Goal: Transaction & Acquisition: Purchase product/service

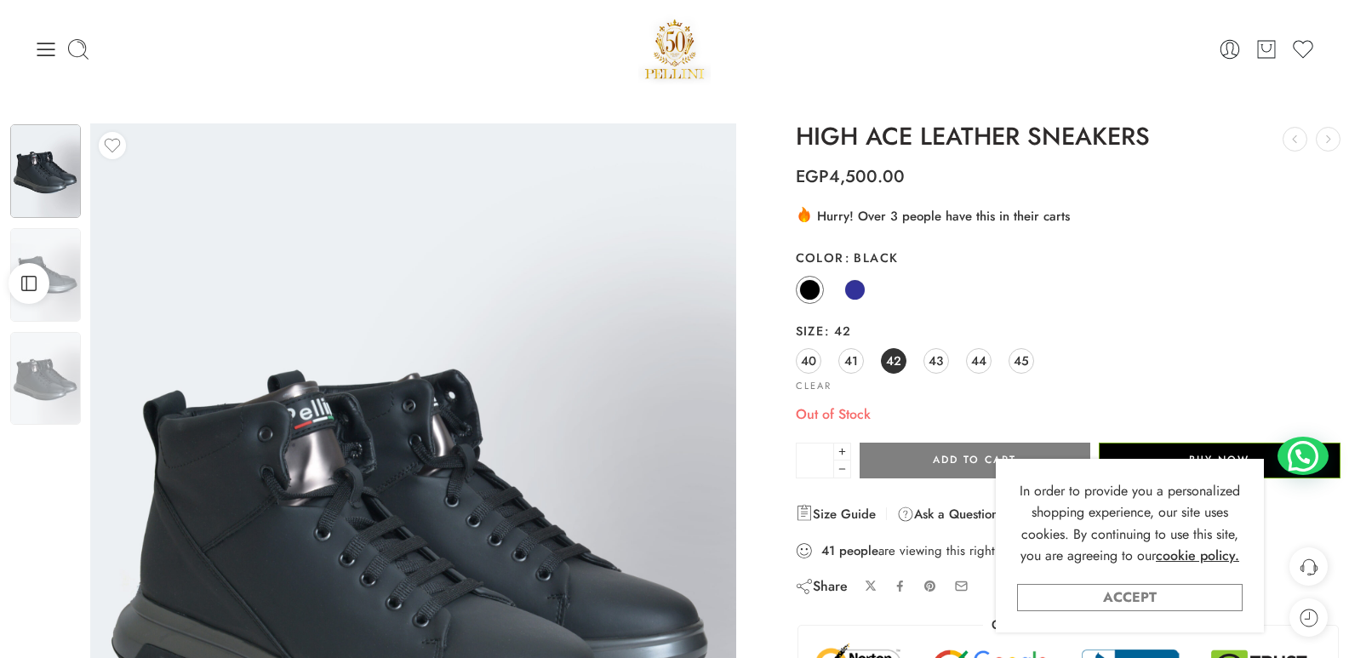
click at [1117, 591] on link "Accept" at bounding box center [1130, 597] width 226 height 27
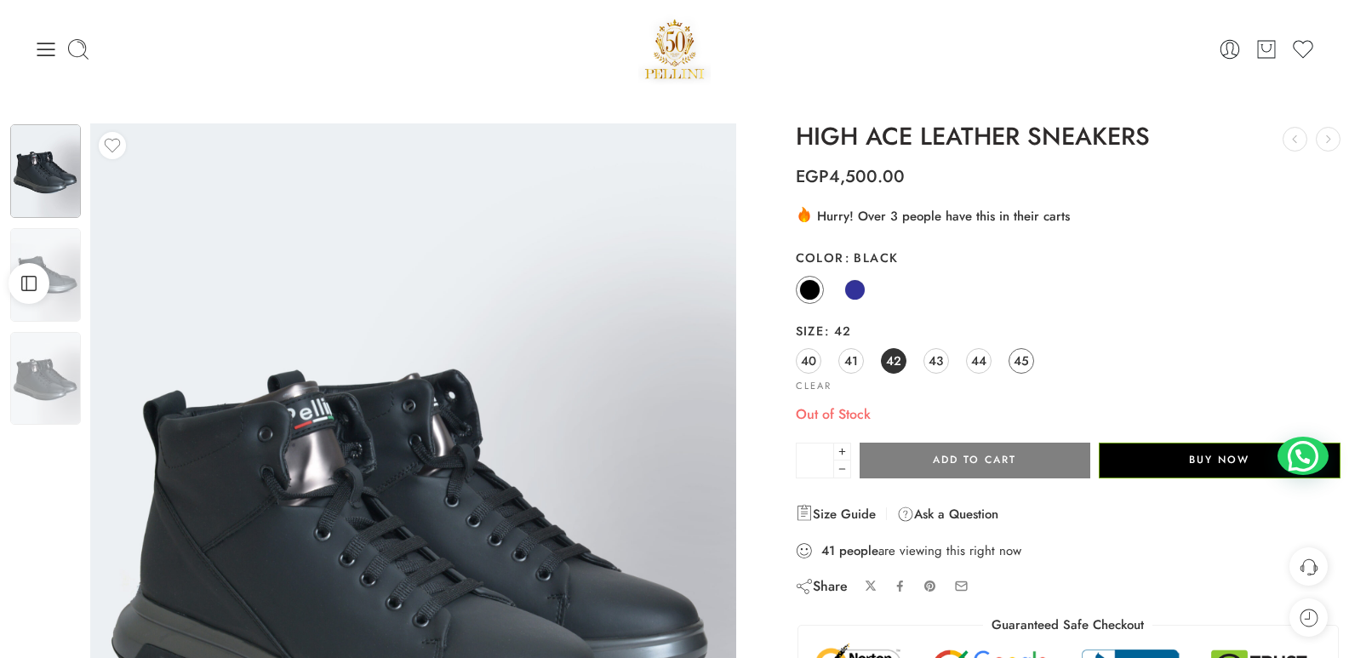
click at [1020, 358] on span "45" at bounding box center [1021, 360] width 15 height 23
click at [38, 53] on icon at bounding box center [46, 49] width 24 height 24
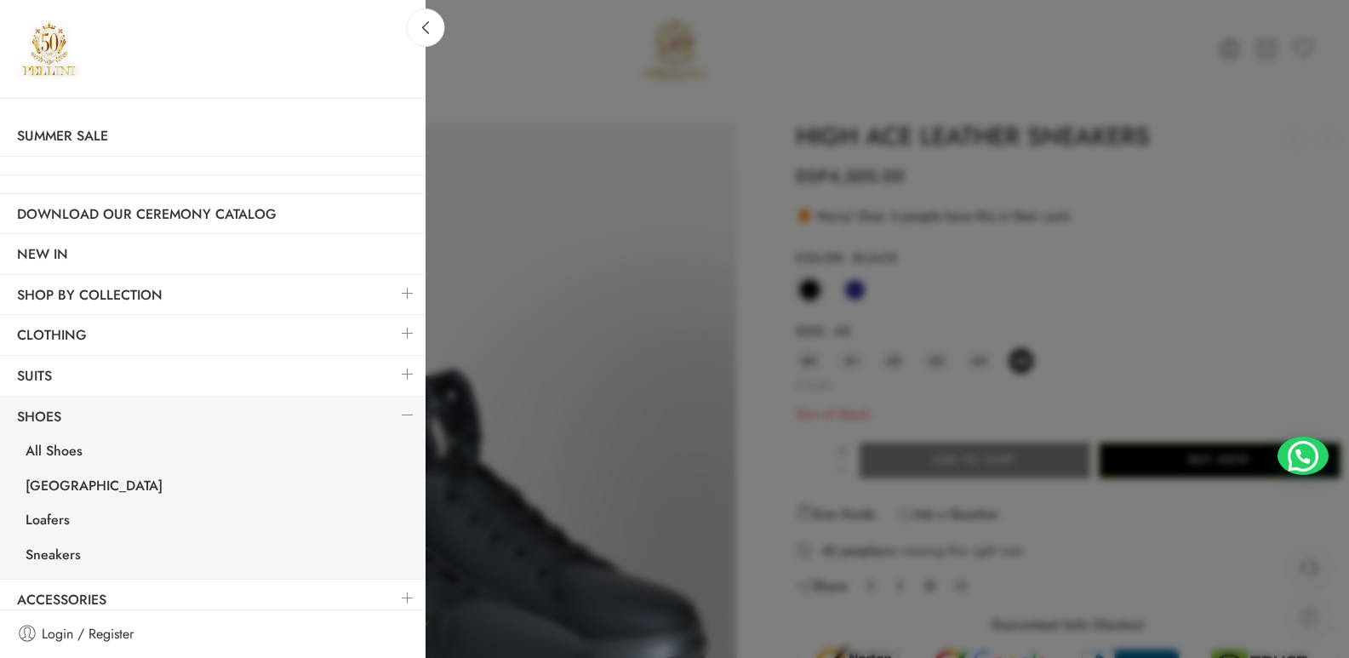
click at [401, 293] on link at bounding box center [408, 293] width 36 height 37
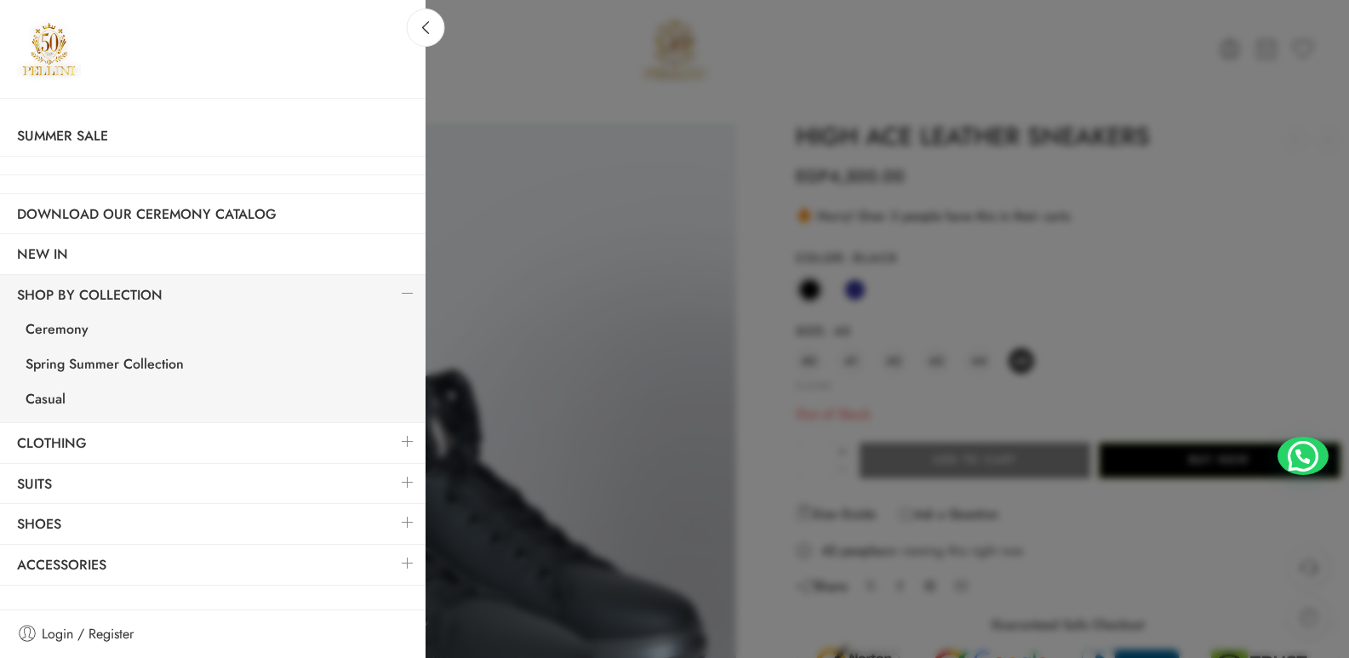
click at [408, 453] on link at bounding box center [408, 441] width 36 height 37
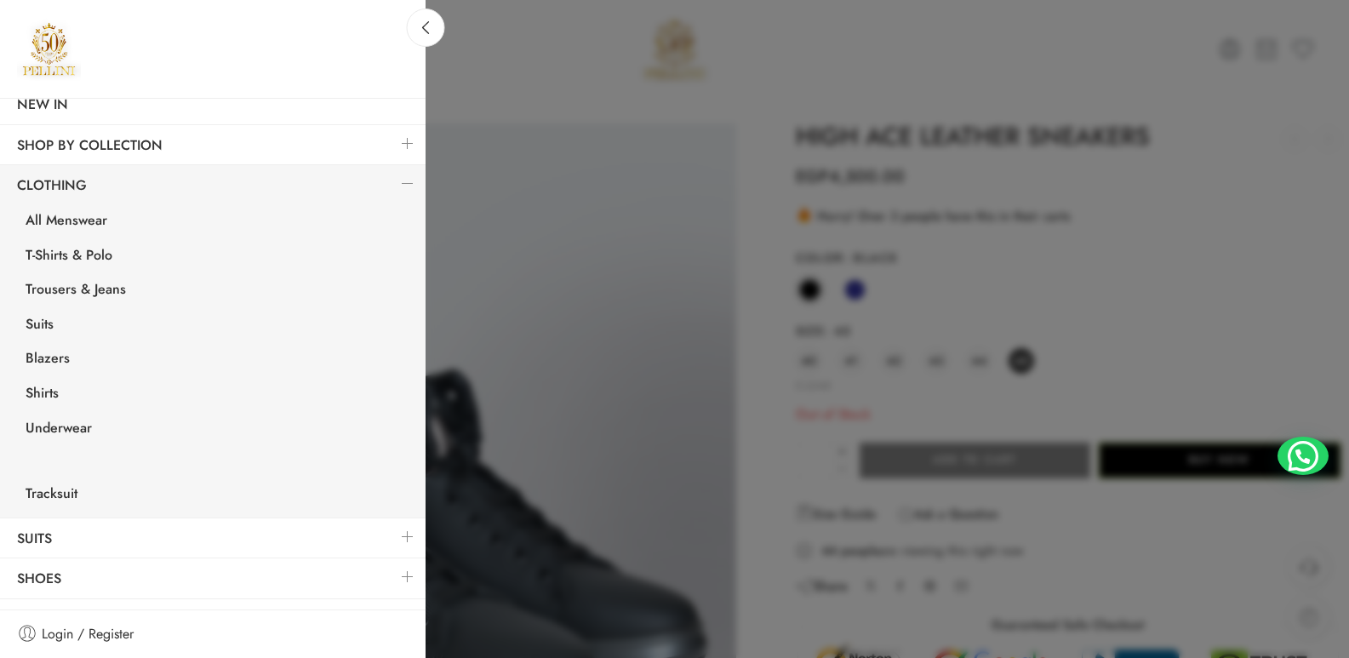
scroll to position [180, 0]
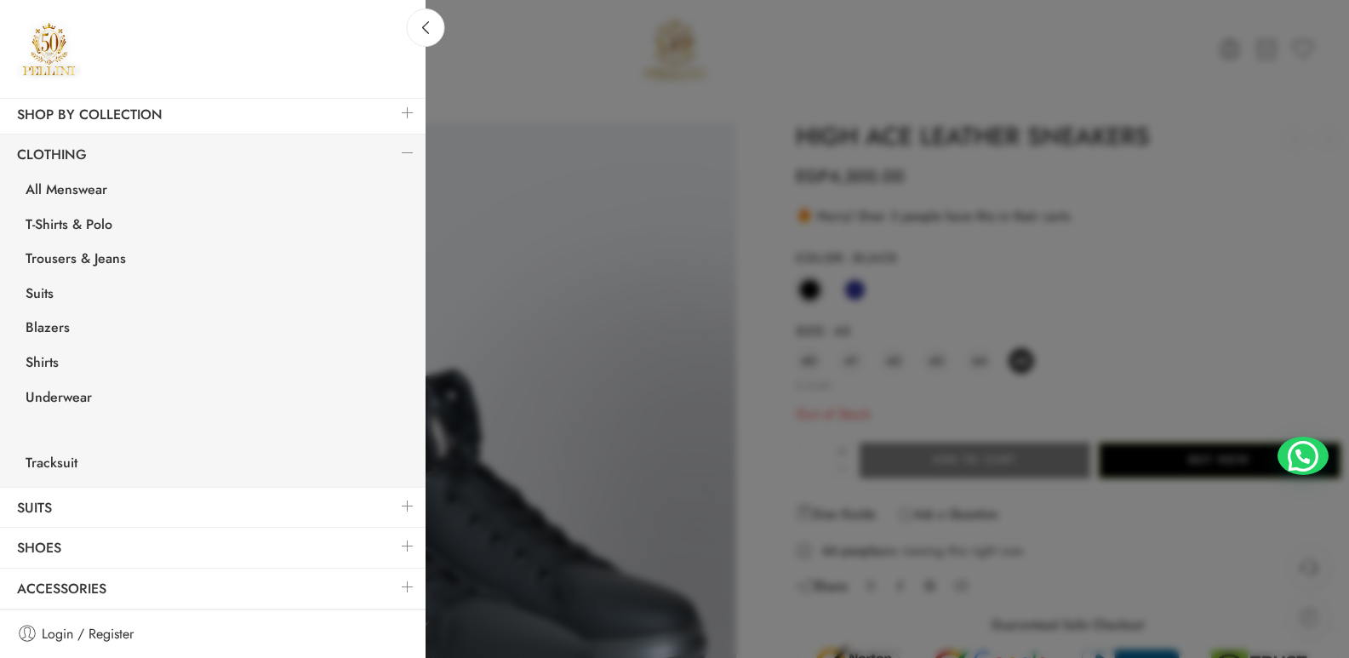
click at [390, 510] on link at bounding box center [408, 506] width 36 height 37
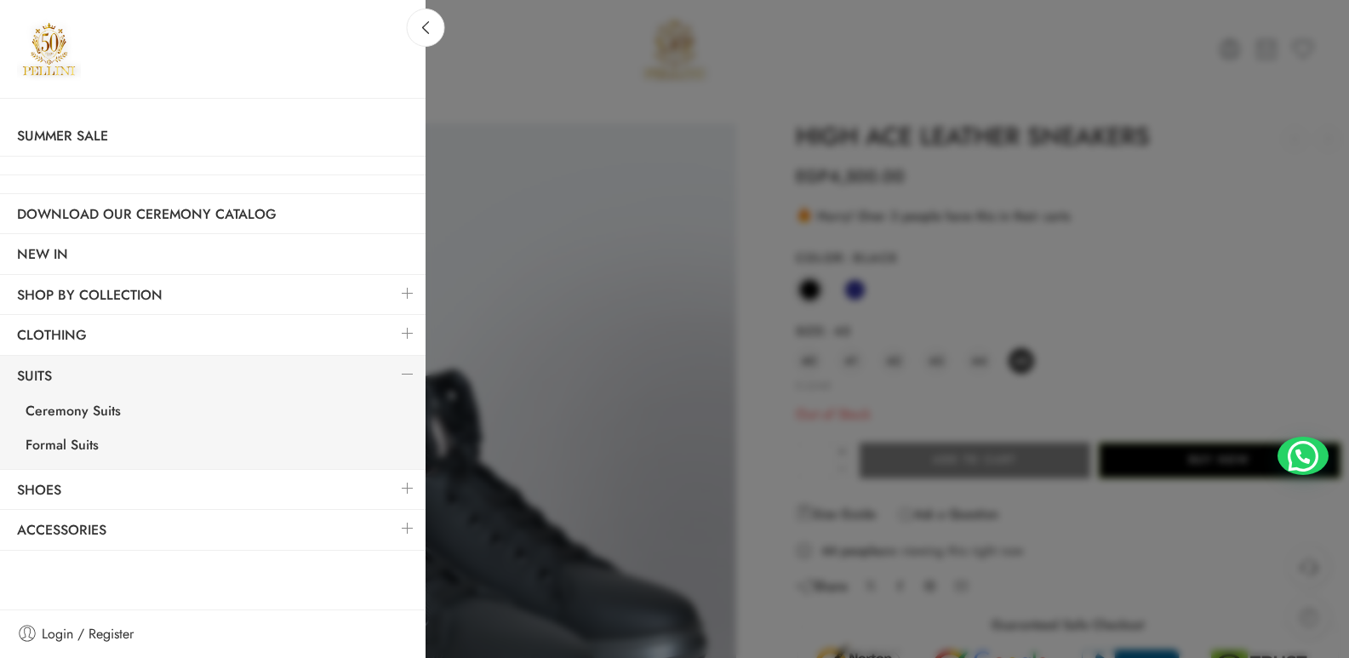
scroll to position [0, 0]
click at [414, 491] on link at bounding box center [408, 488] width 36 height 37
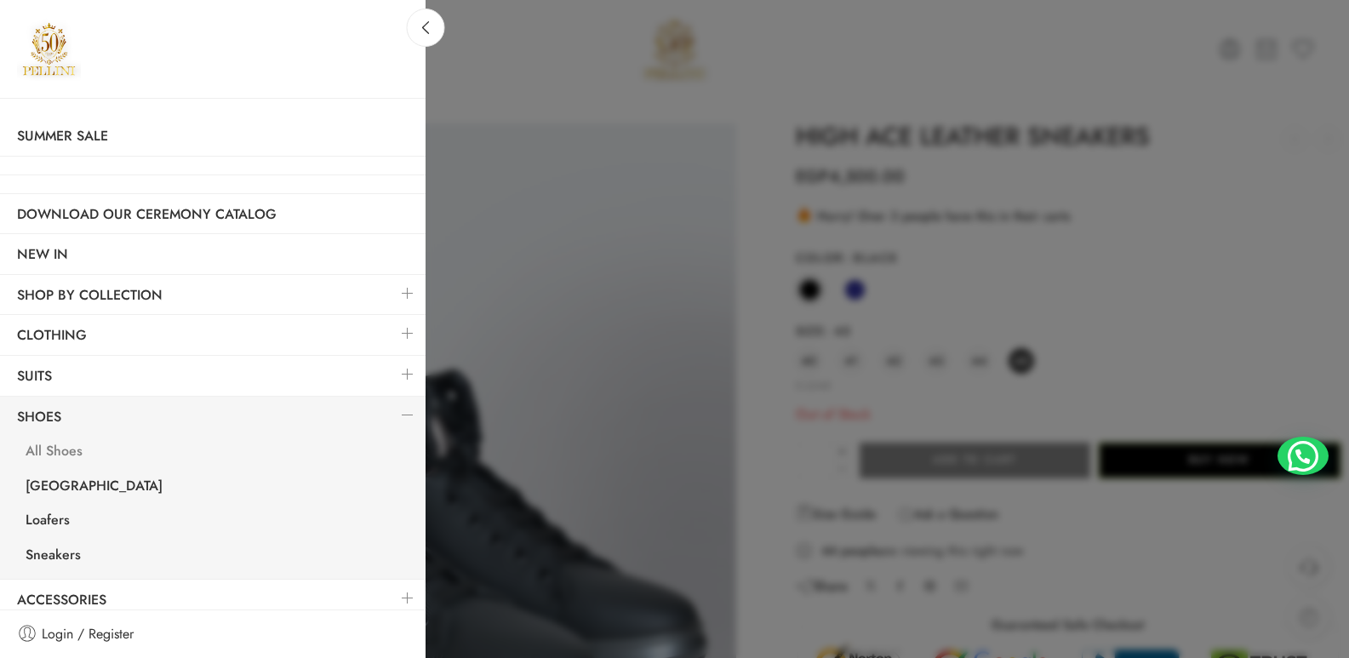
click at [54, 448] on link "All Shoes" at bounding box center [217, 453] width 417 height 35
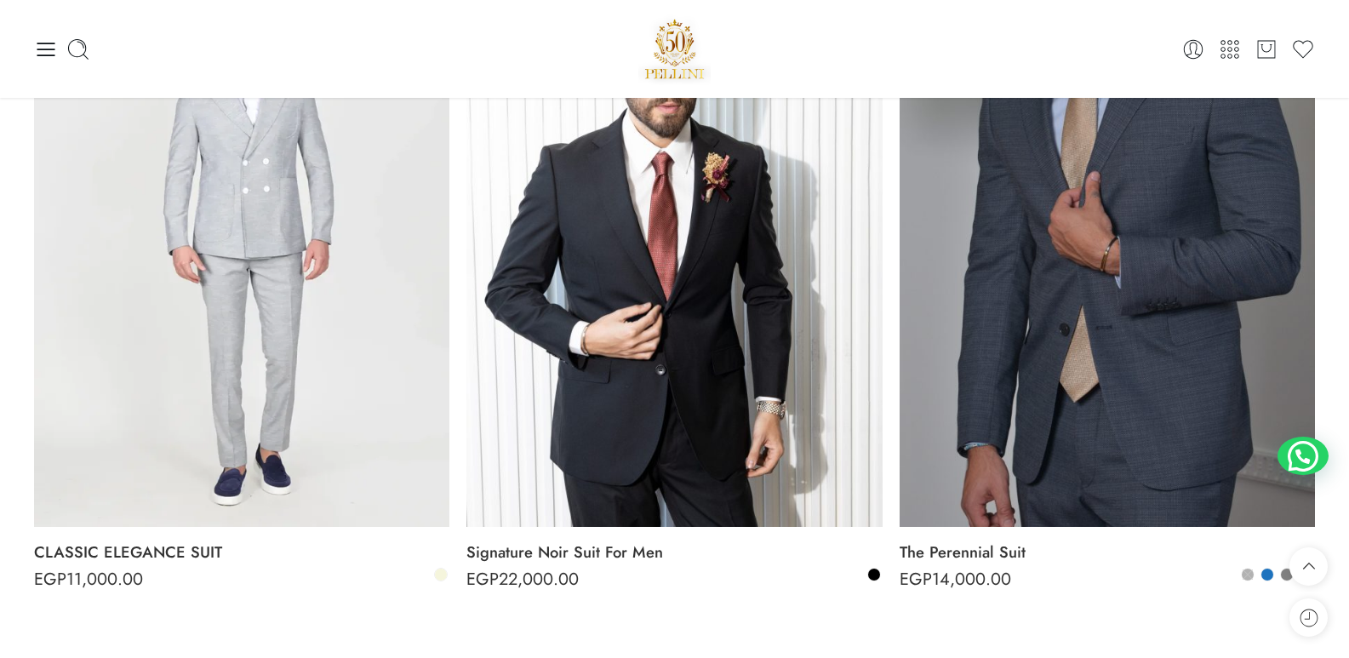
scroll to position [2845, 0]
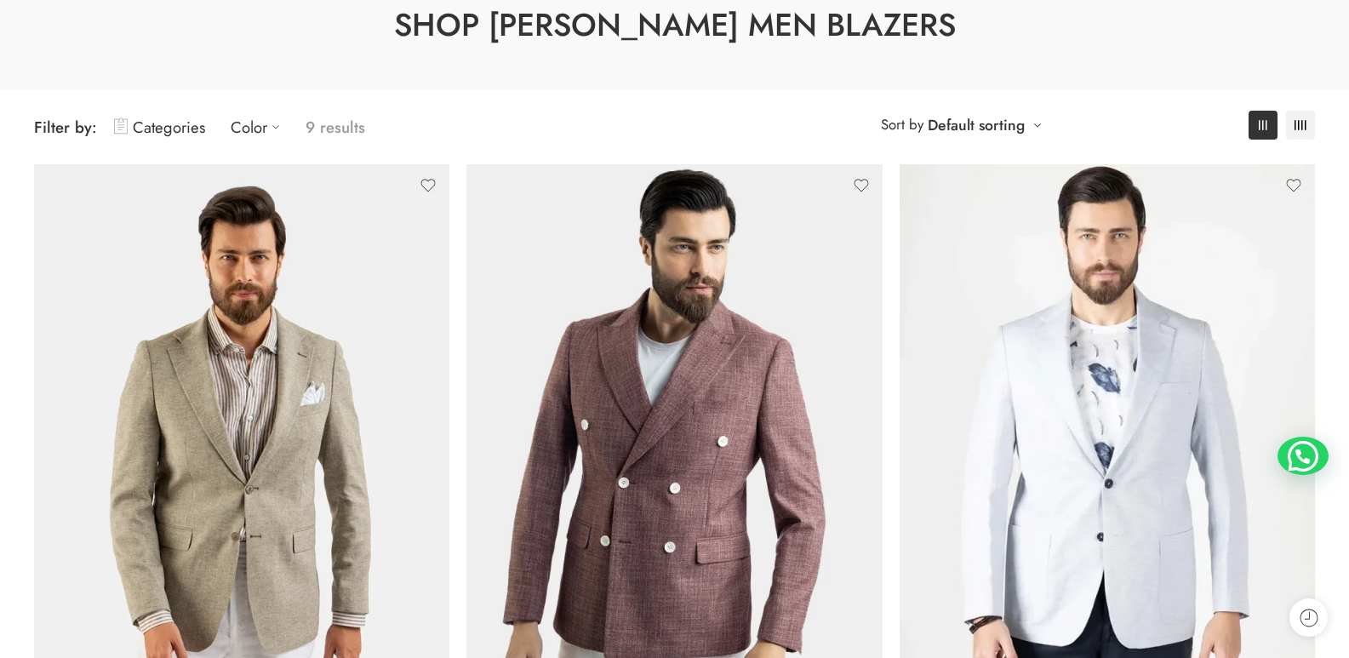
scroll to position [385, 0]
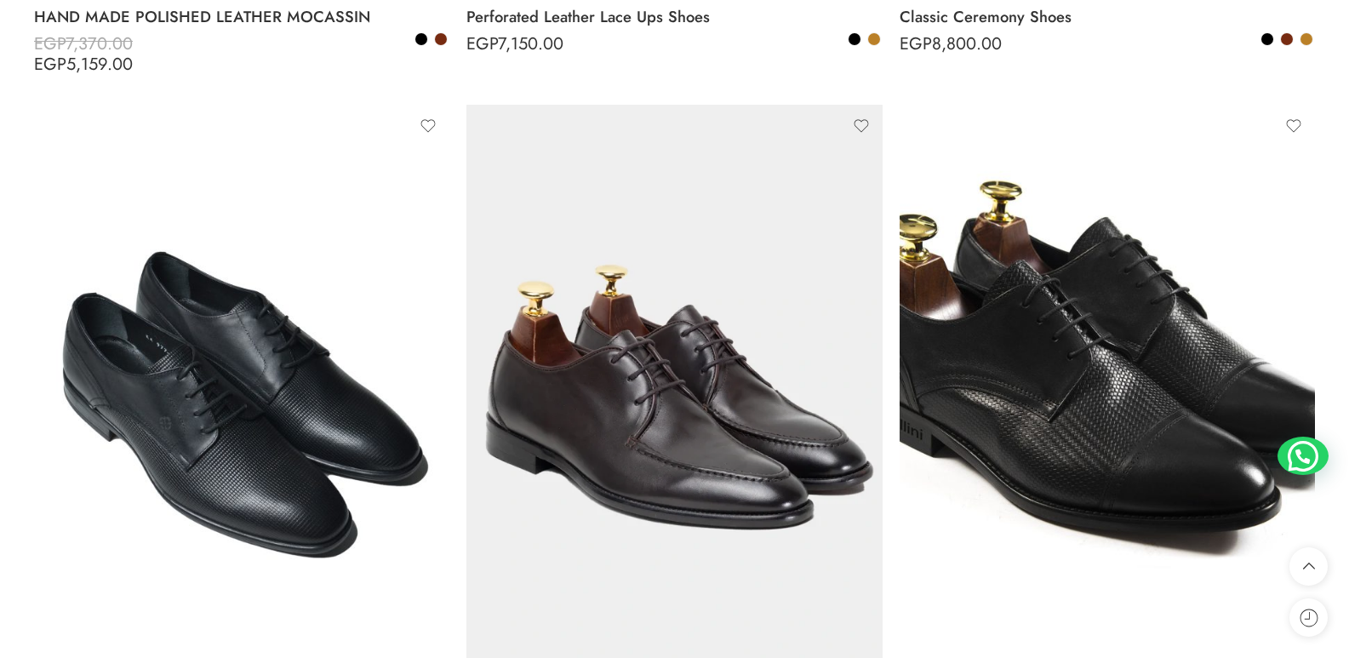
scroll to position [4855, 0]
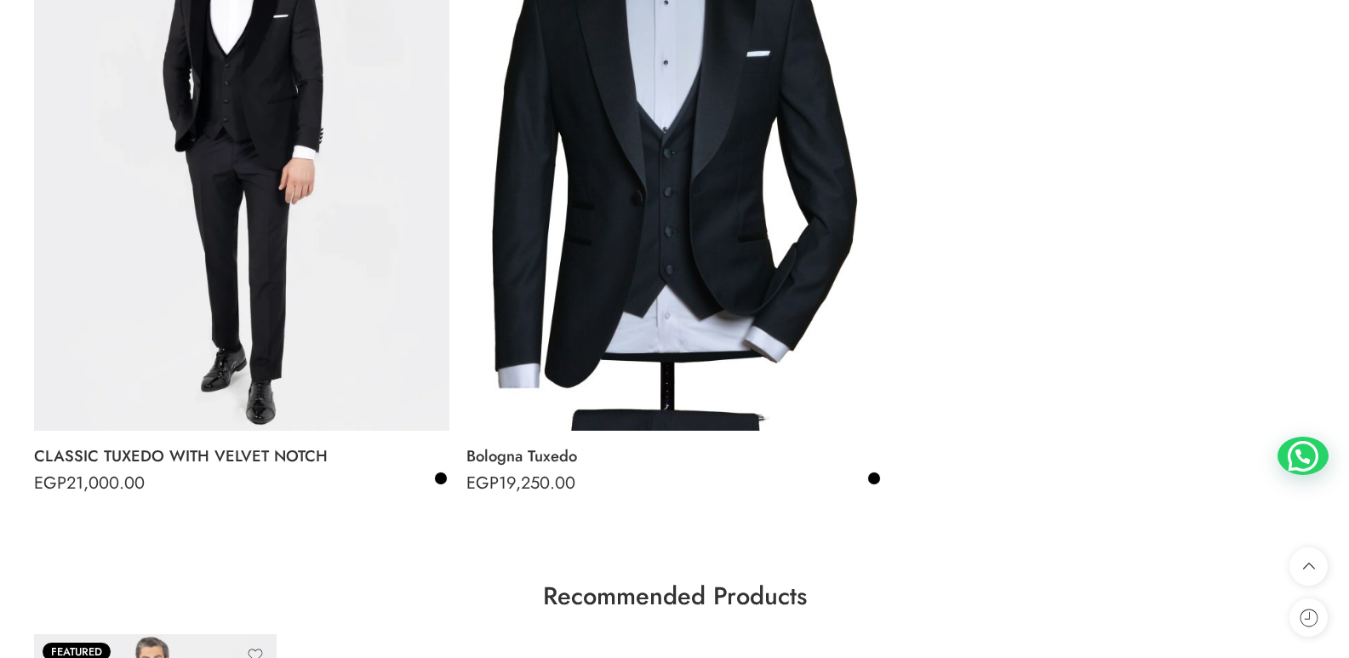
scroll to position [2574, 0]
